Goal: Task Accomplishment & Management: Use online tool/utility

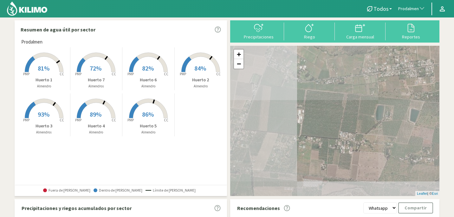
click at [415, 10] on span "Prodalmen" at bounding box center [408, 9] width 21 height 6
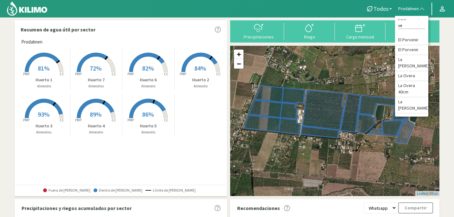
type input "v"
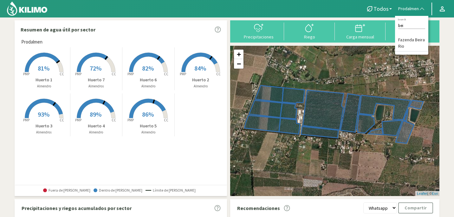
type input "beir"
click at [413, 38] on li "Fazenda Beira Rio" at bounding box center [411, 43] width 33 height 16
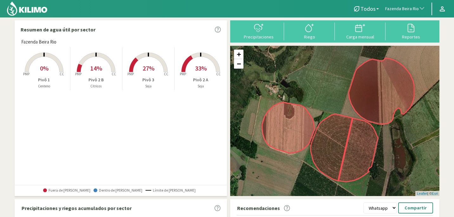
click at [100, 72] on rect at bounding box center [96, 72] width 51 height 51
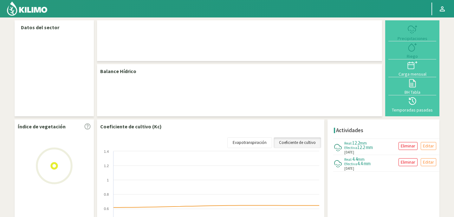
select select "103: Object"
select select "2: Object"
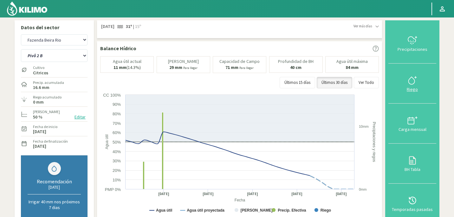
click at [412, 77] on icon at bounding box center [411, 80] width 6 height 7
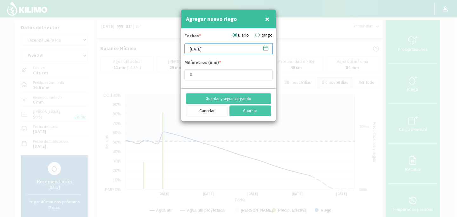
click at [238, 47] on input "[DATE]" at bounding box center [228, 48] width 88 height 11
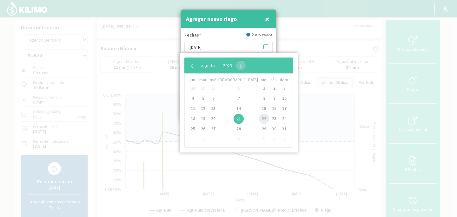
click at [259, 120] on span "22" at bounding box center [264, 119] width 10 height 10
type input "[DATE]"
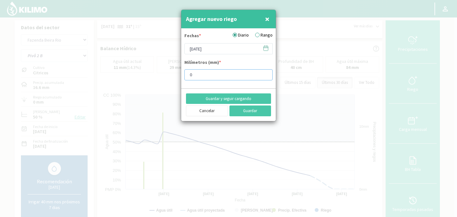
click at [206, 72] on input "0" at bounding box center [228, 74] width 88 height 11
type input "25"
click at [241, 114] on button "Guardar" at bounding box center [250, 110] width 42 height 11
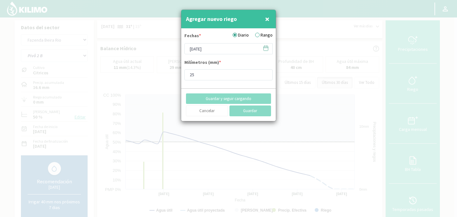
type input "[DATE]"
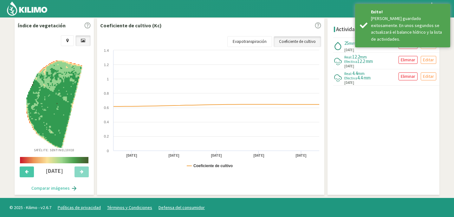
scroll to position [183, 0]
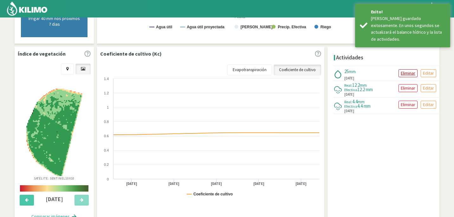
click at [409, 73] on p "Eliminar" at bounding box center [408, 72] width 15 height 7
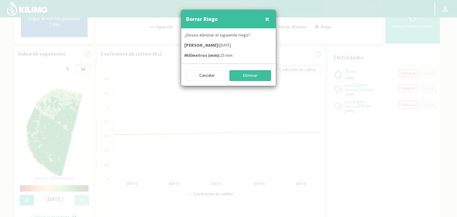
click at [257, 75] on button "Eliminar" at bounding box center [250, 75] width 42 height 11
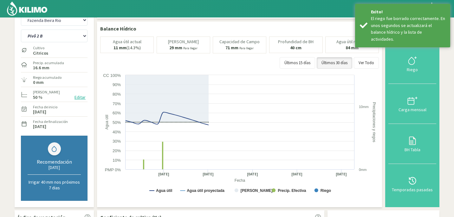
scroll to position [0, 0]
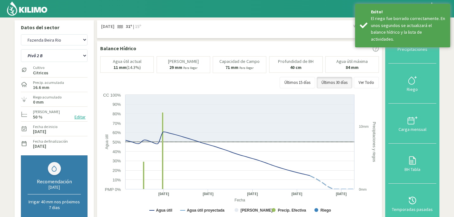
click at [327, 11] on div at bounding box center [212, 8] width 424 height 17
